Goal: Find specific page/section: Find specific page/section

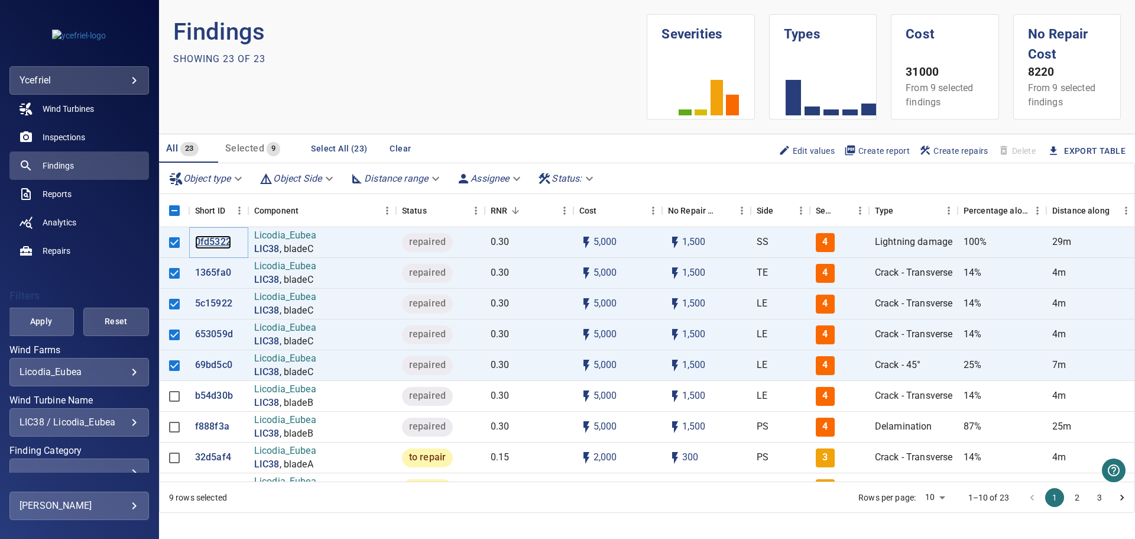
click at [216, 238] on p "0fd5322" at bounding box center [213, 242] width 36 height 14
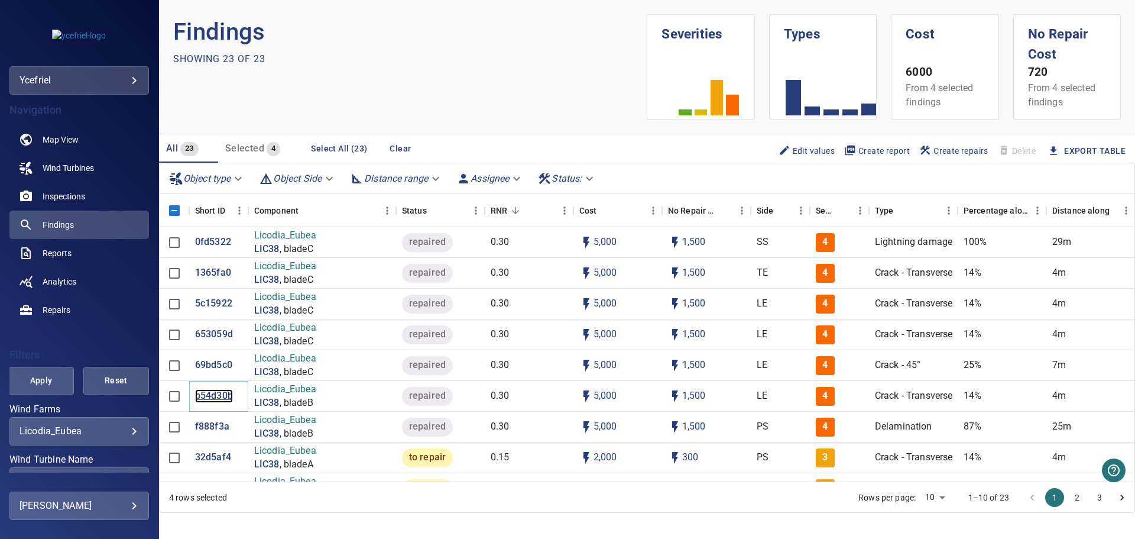
click at [221, 397] on p "b54d30b" at bounding box center [214, 396] width 38 height 14
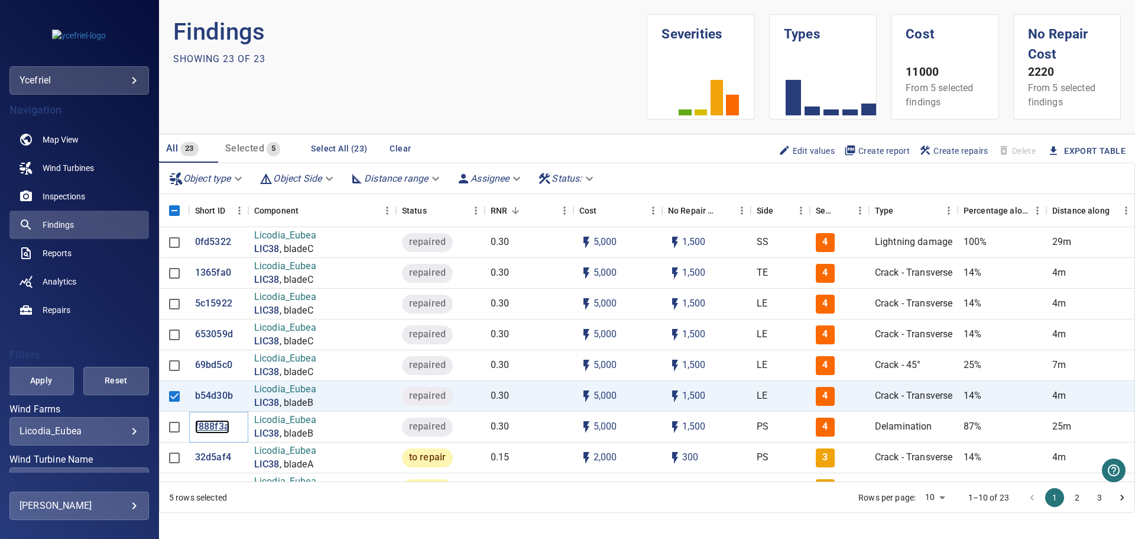
click at [214, 423] on p "f888f3a" at bounding box center [212, 427] width 34 height 14
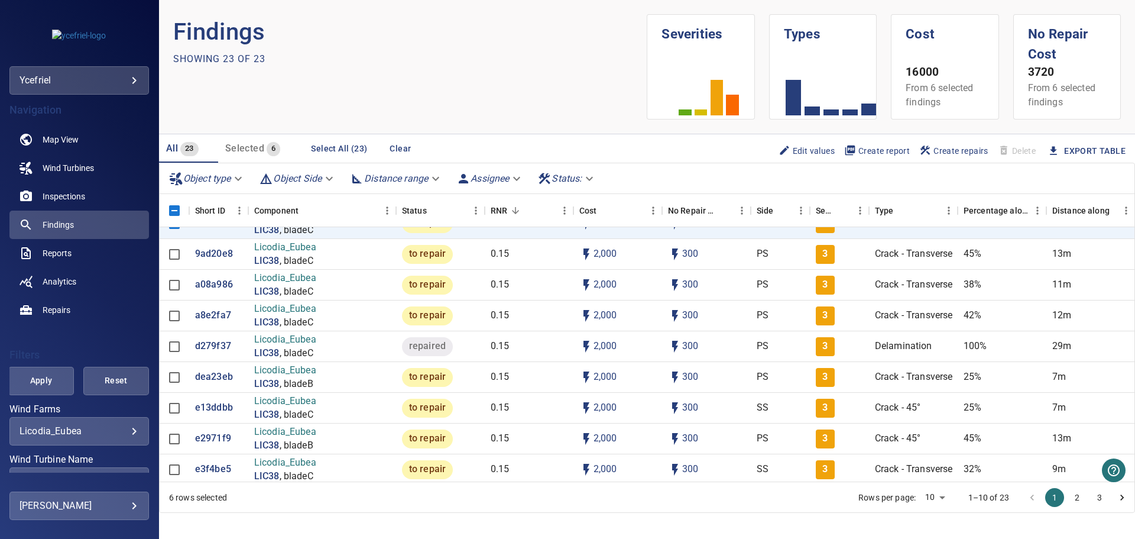
scroll to position [355, 0]
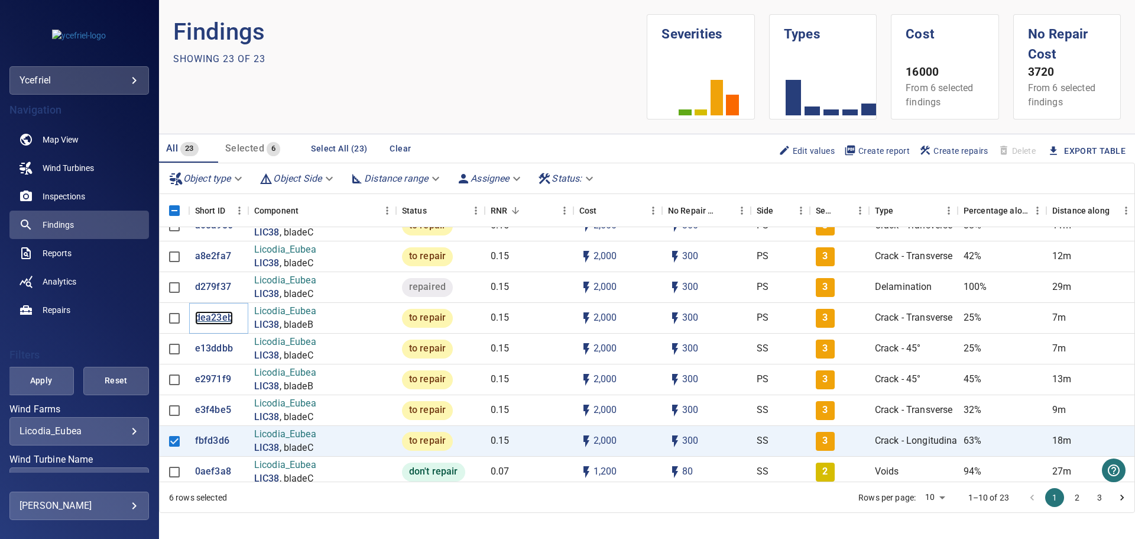
click at [212, 315] on p "dea23eb" at bounding box center [214, 318] width 38 height 14
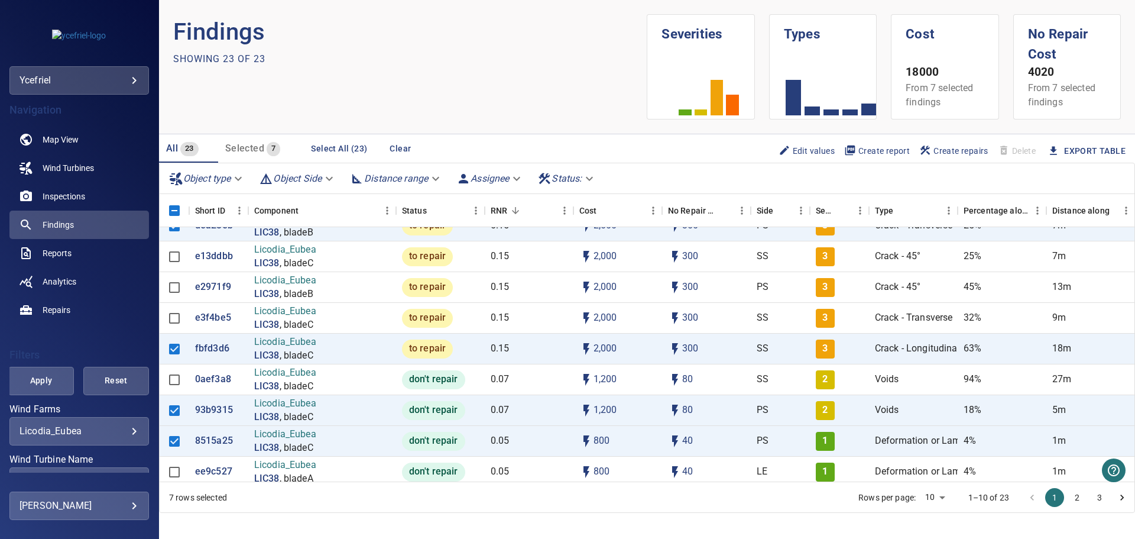
scroll to position [462, 0]
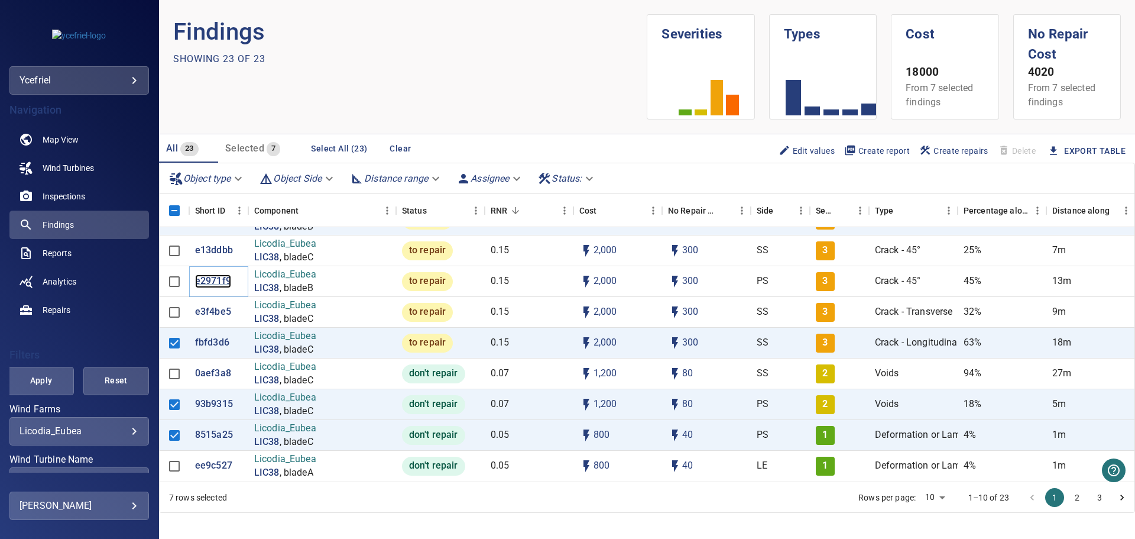
click at [210, 274] on p "e2971f9" at bounding box center [213, 281] width 36 height 14
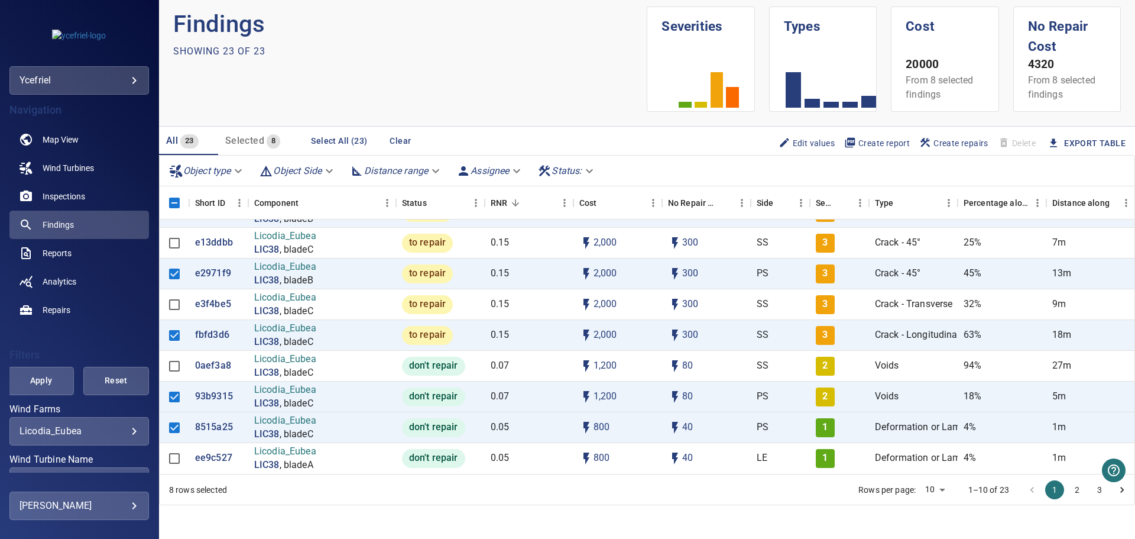
scroll to position [12, 0]
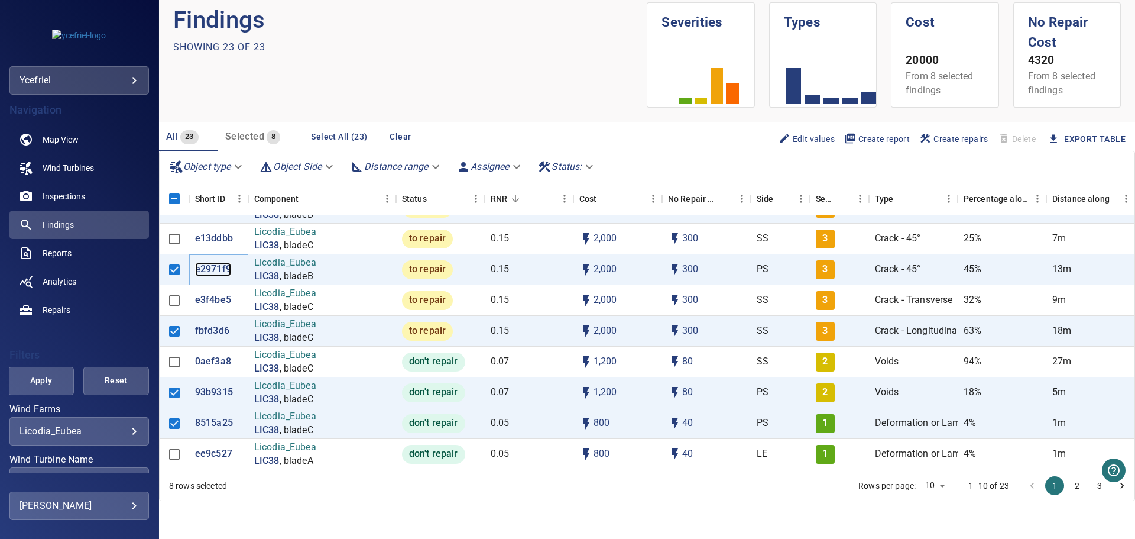
click at [213, 263] on p "e2971f9" at bounding box center [213, 270] width 36 height 14
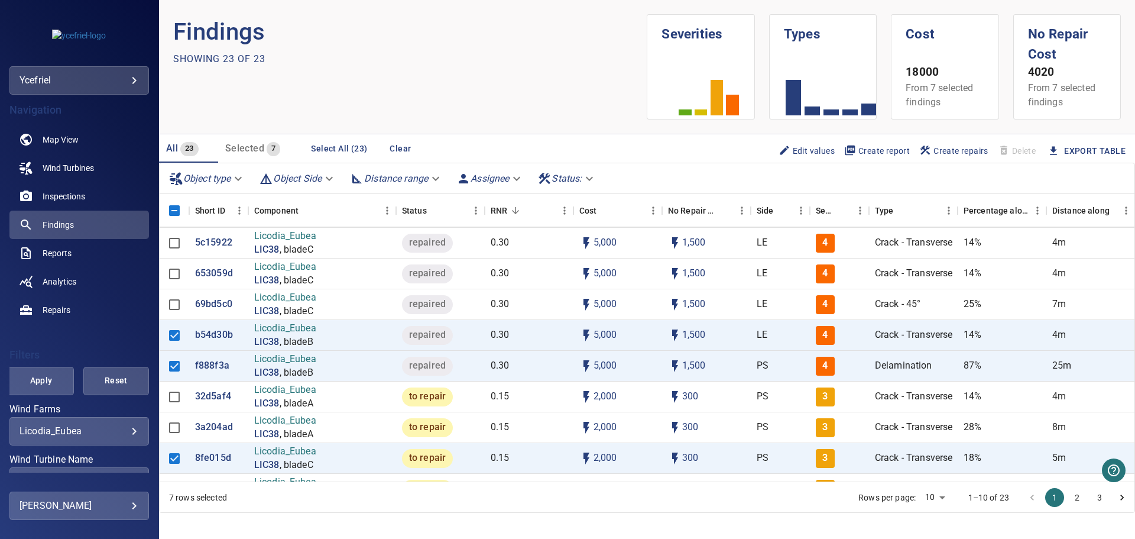
scroll to position [118, 0]
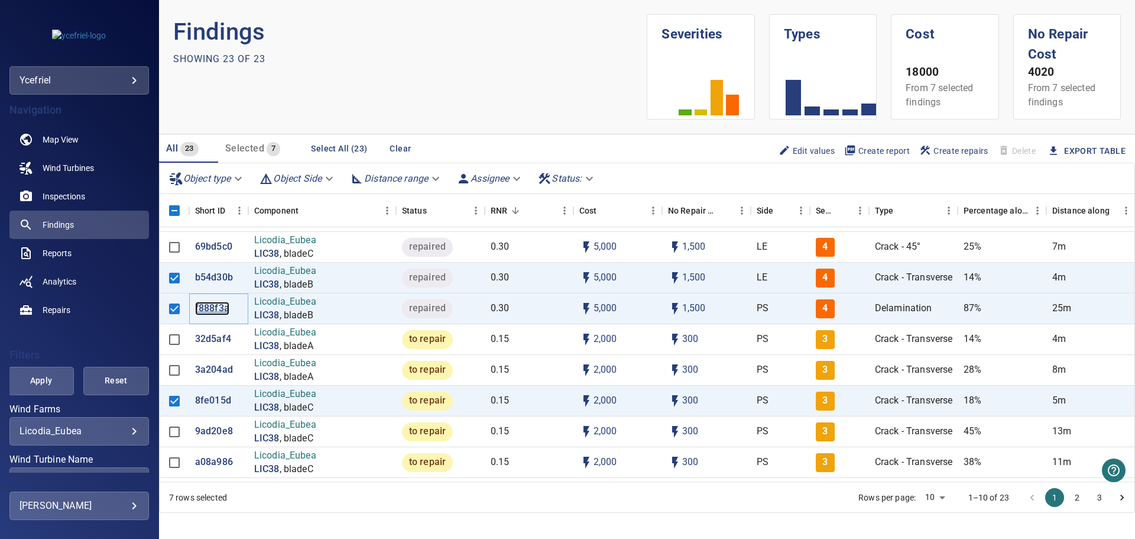
click at [216, 305] on p "f888f3a" at bounding box center [212, 309] width 34 height 14
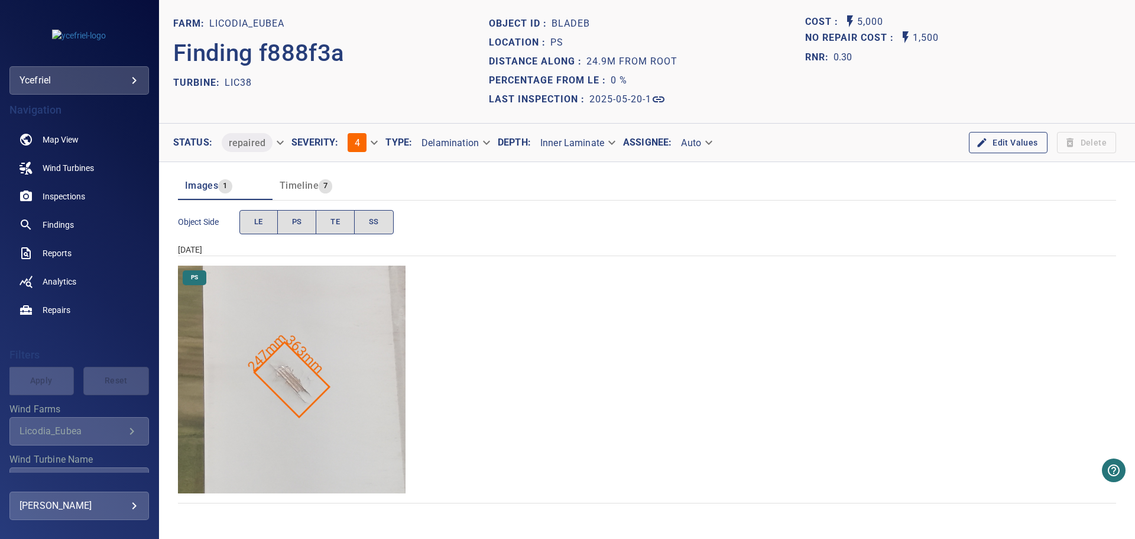
click at [307, 395] on img "Licodia_Eubea/LIC38/2025-05-20-1/2025-05-20-3/image15wp19.jpg" at bounding box center [292, 379] width 228 height 228
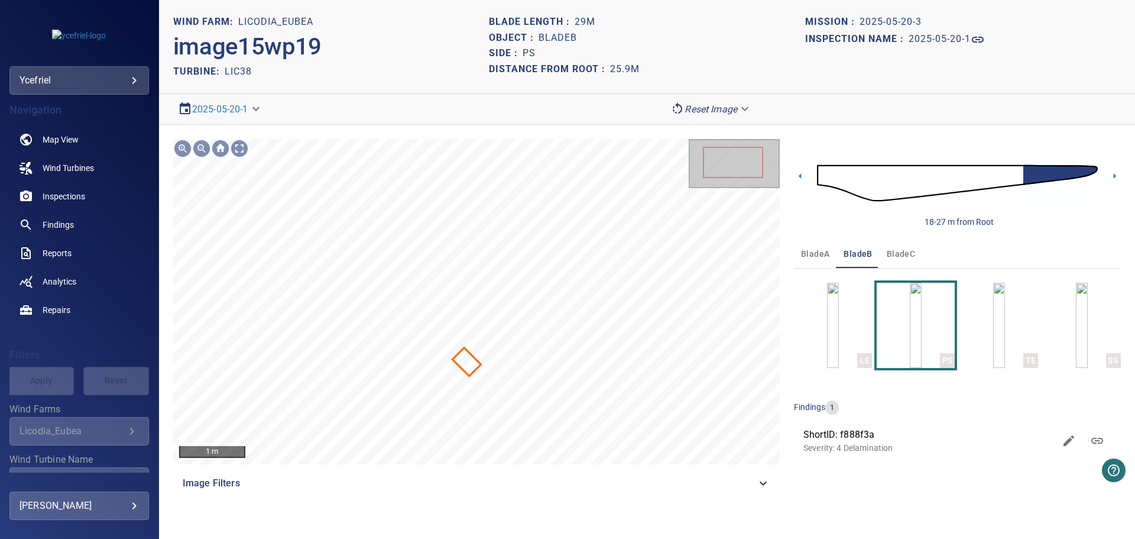
click at [1049, 174] on img at bounding box center [957, 183] width 281 height 68
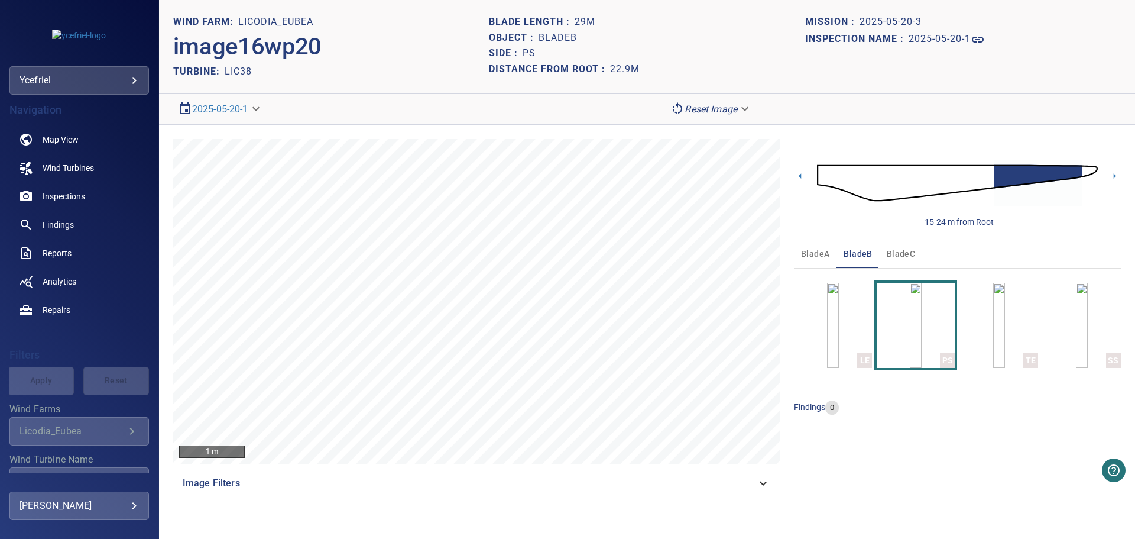
click at [1088, 171] on img at bounding box center [957, 183] width 281 height 68
